Goal: Check status

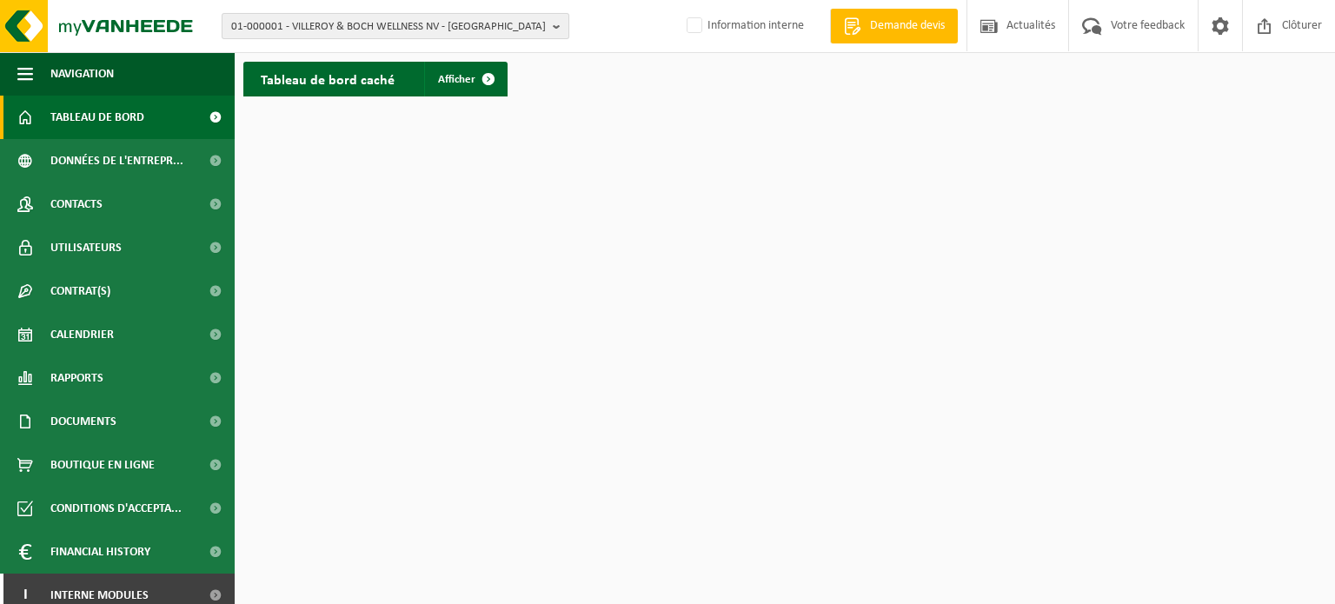
click at [555, 24] on b "button" at bounding box center [561, 26] width 16 height 24
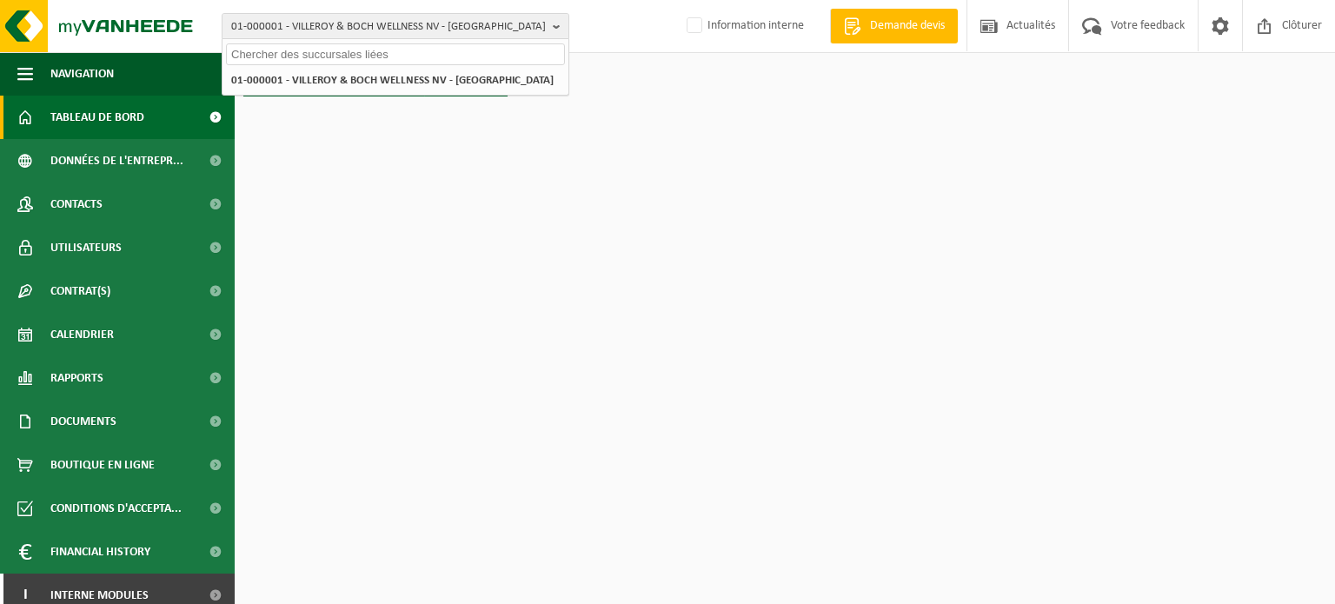
click at [386, 54] on input "text" at bounding box center [395, 54] width 339 height 22
paste input "10-947458"
type input "10-947458"
